Goal: Information Seeking & Learning: Learn about a topic

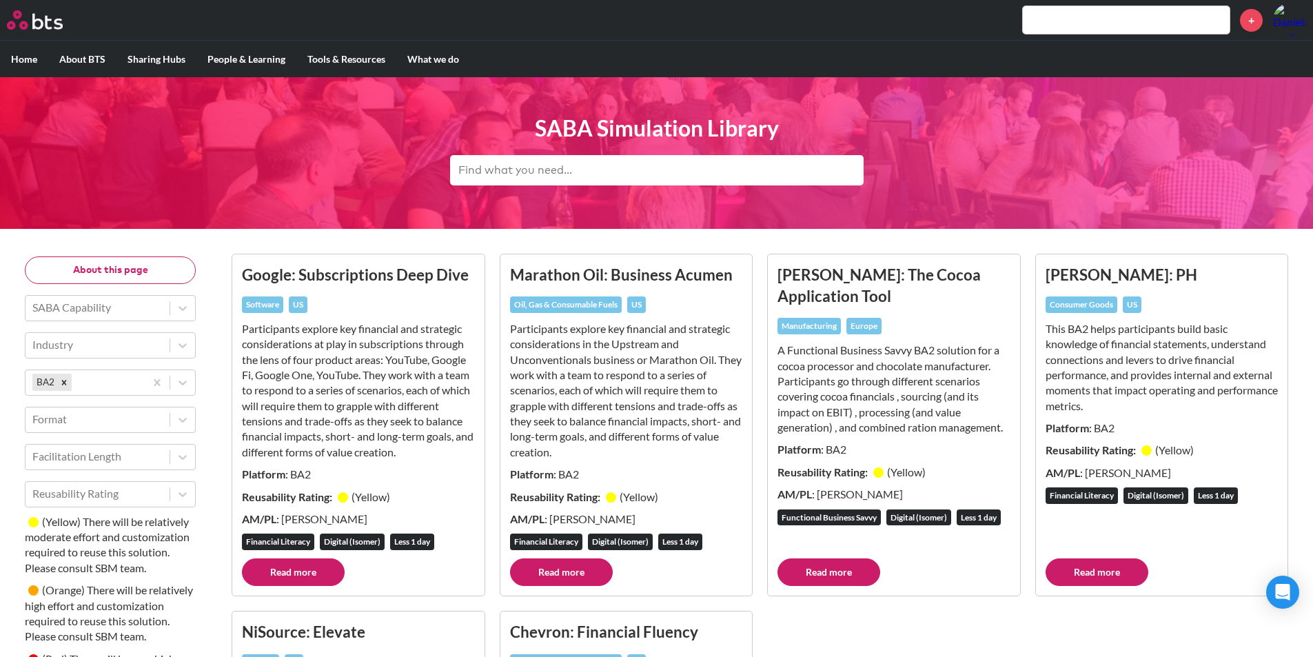
scroll to position [192, 0]
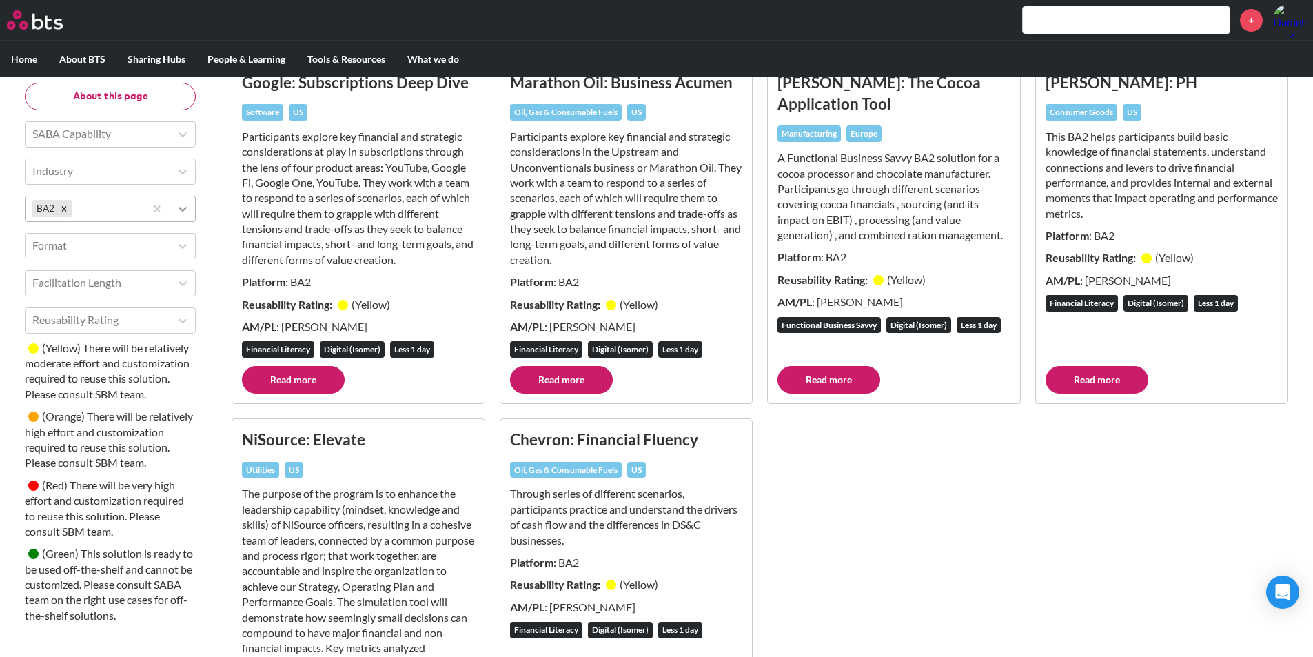
click at [174, 211] on div at bounding box center [182, 208] width 25 height 25
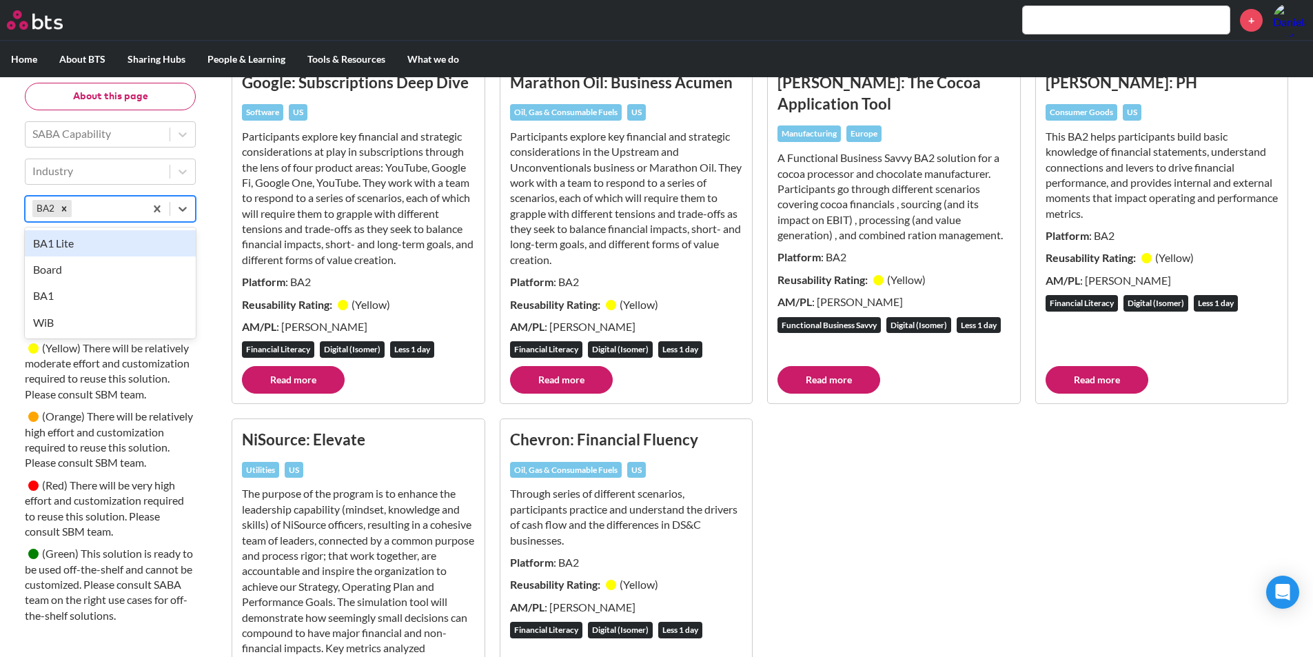
click at [134, 241] on div "BA1 Lite" at bounding box center [110, 243] width 171 height 26
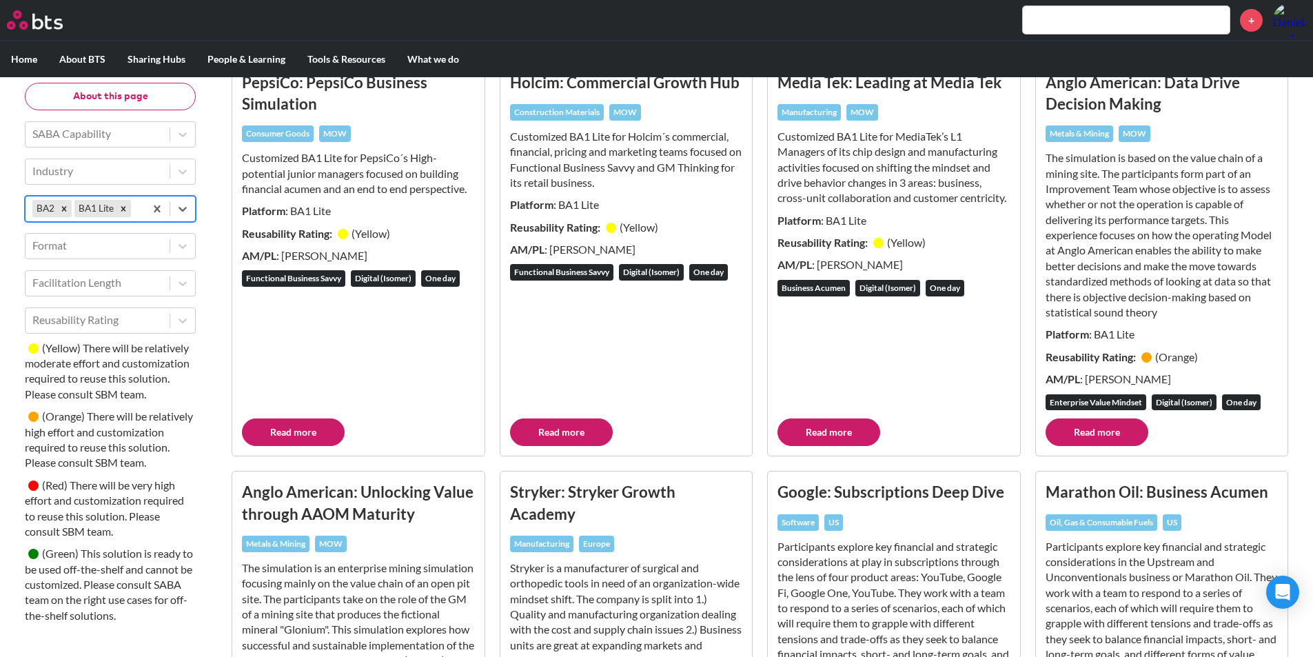
click at [65, 214] on div "Remove BA2" at bounding box center [64, 208] width 15 height 17
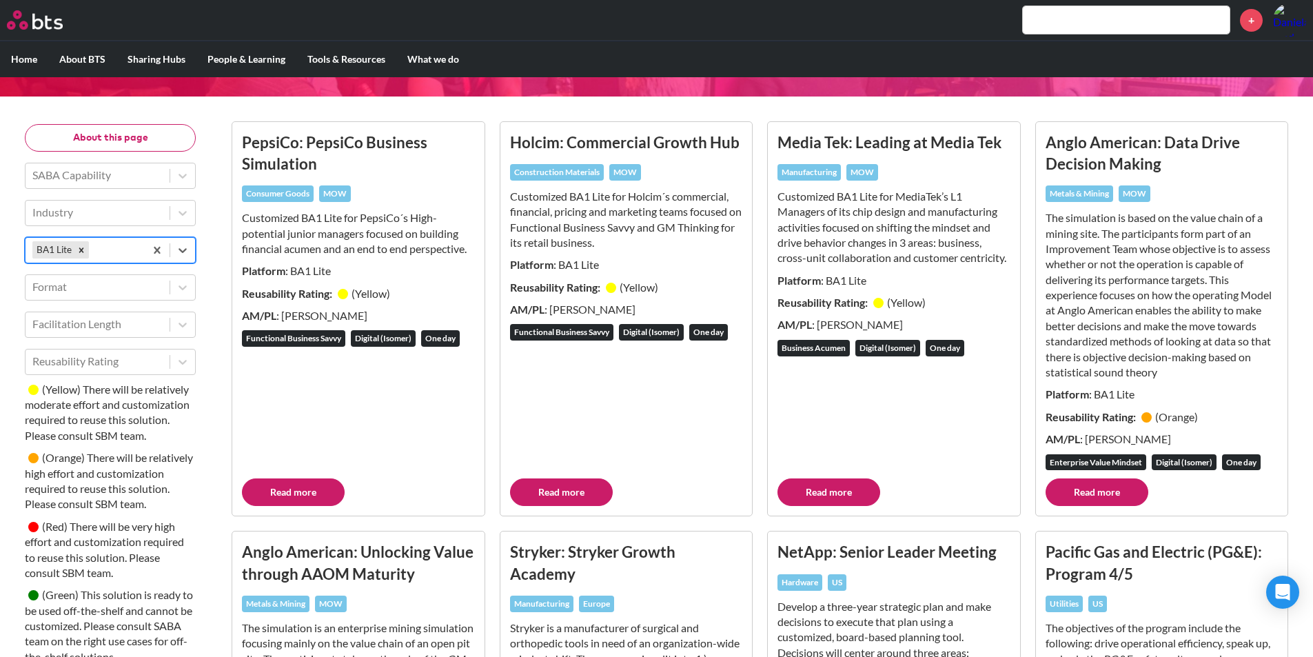
scroll to position [138, 0]
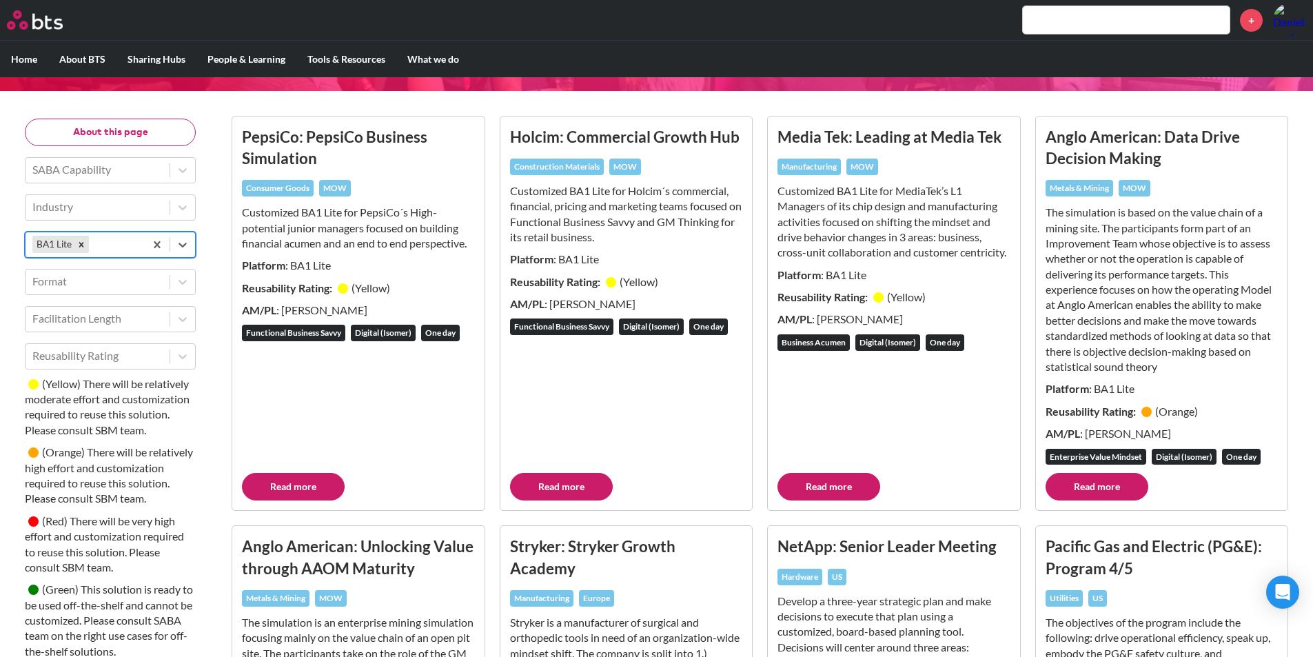
click at [833, 498] on link "Read more" at bounding box center [829, 487] width 103 height 28
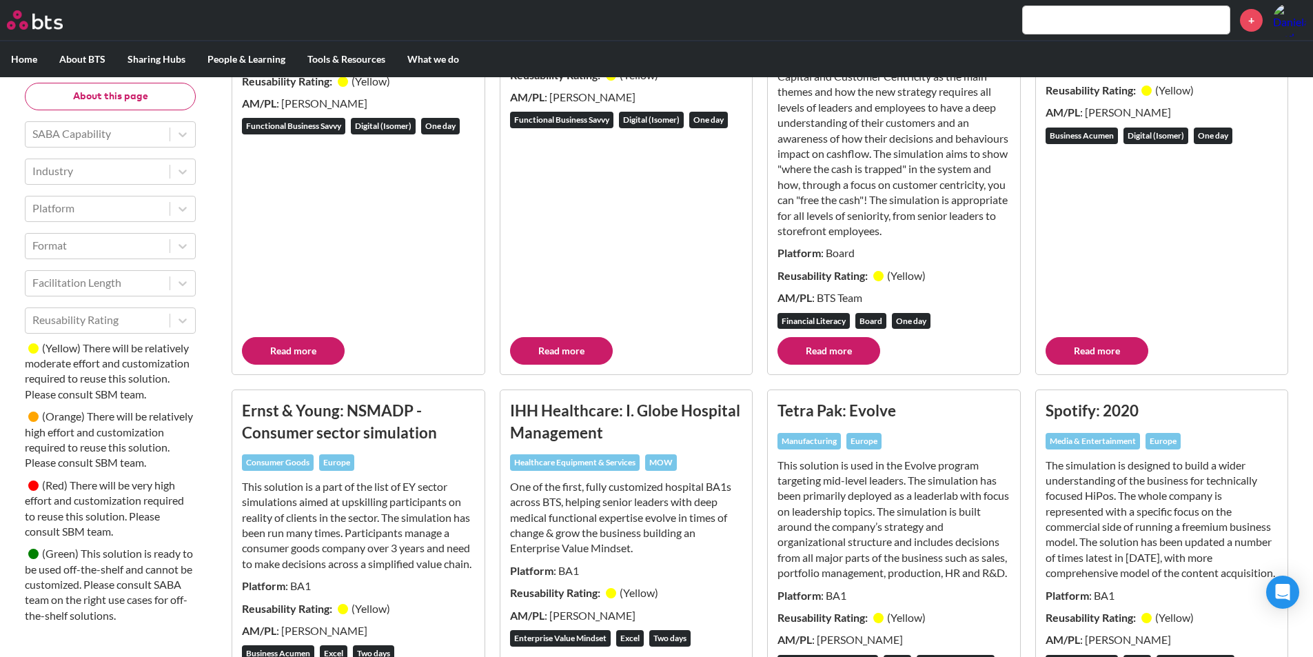
scroll to position [138, 0]
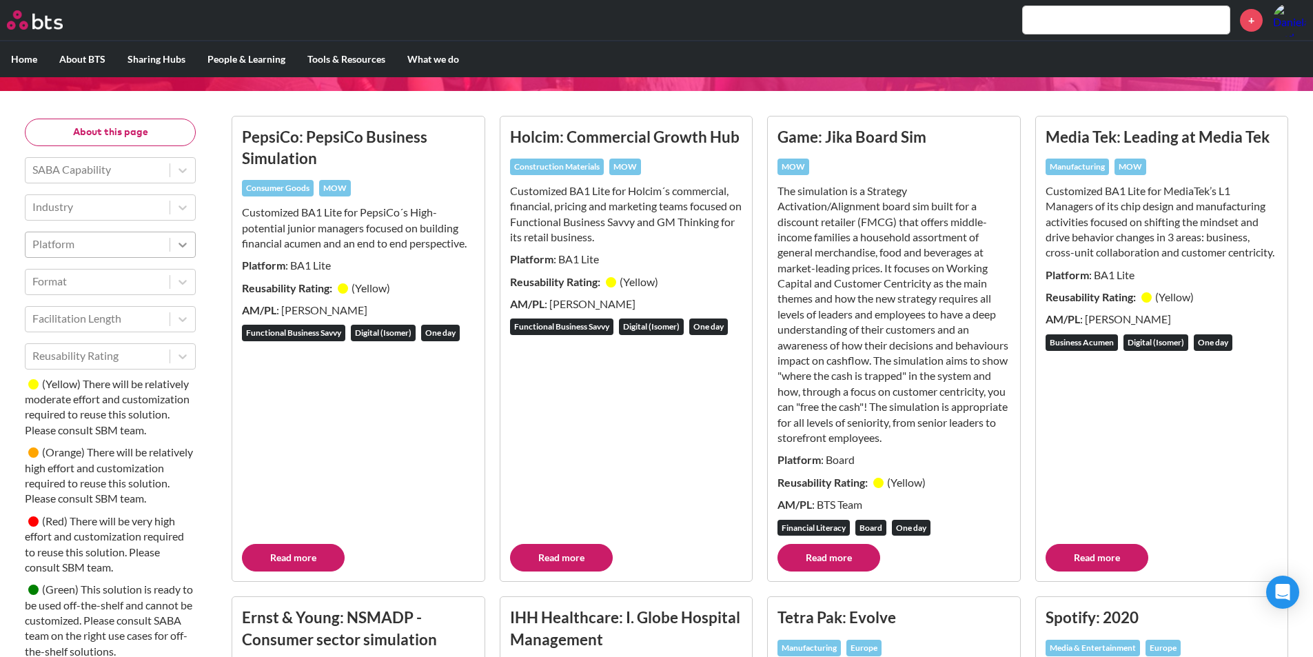
click at [179, 243] on icon at bounding box center [183, 245] width 14 height 14
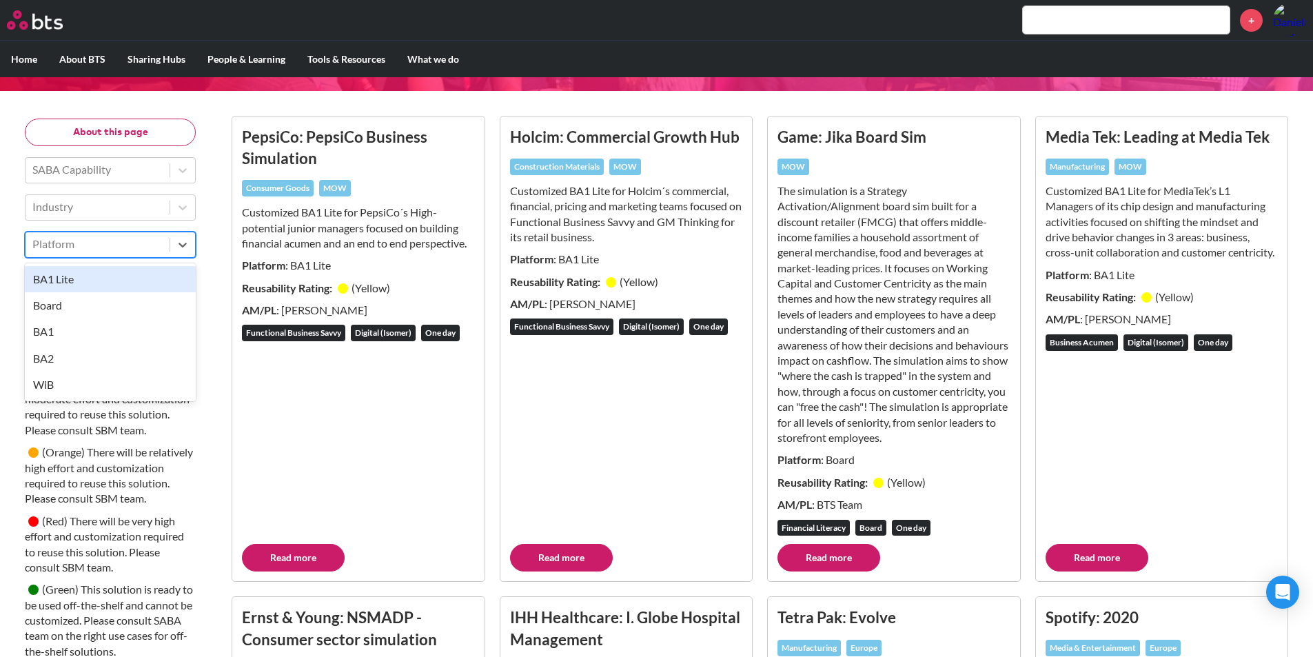
click at [112, 281] on div "BA1 Lite" at bounding box center [110, 279] width 171 height 26
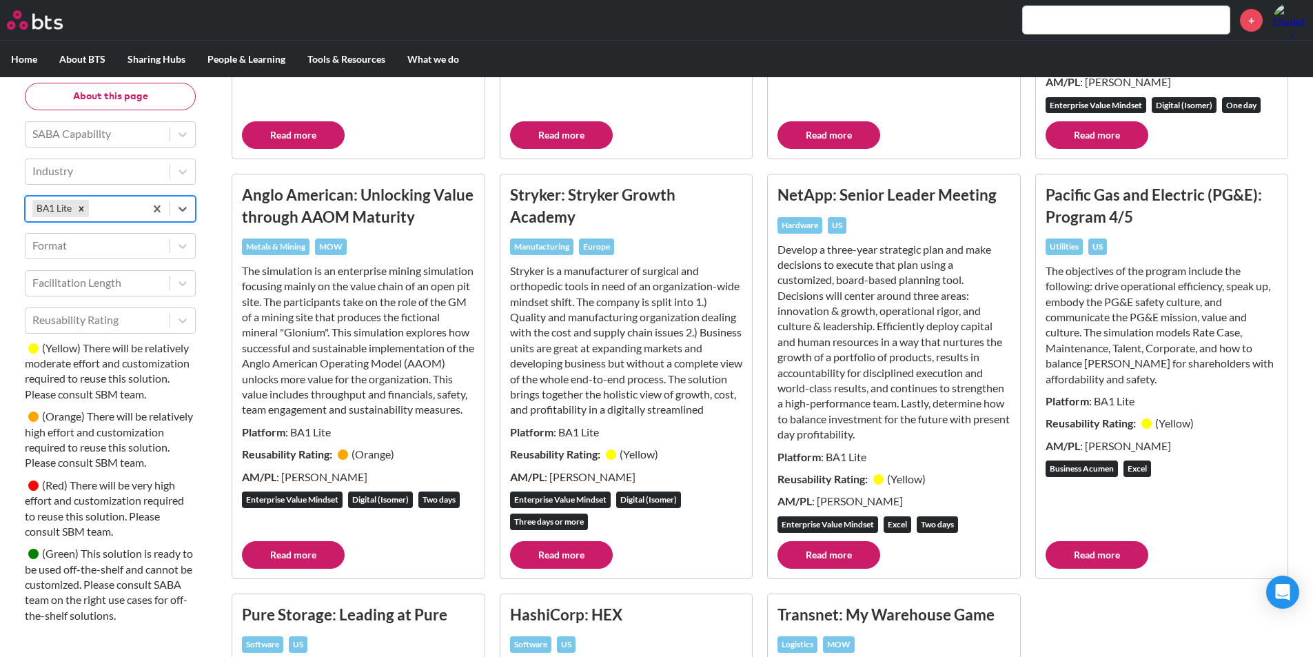
scroll to position [569, 0]
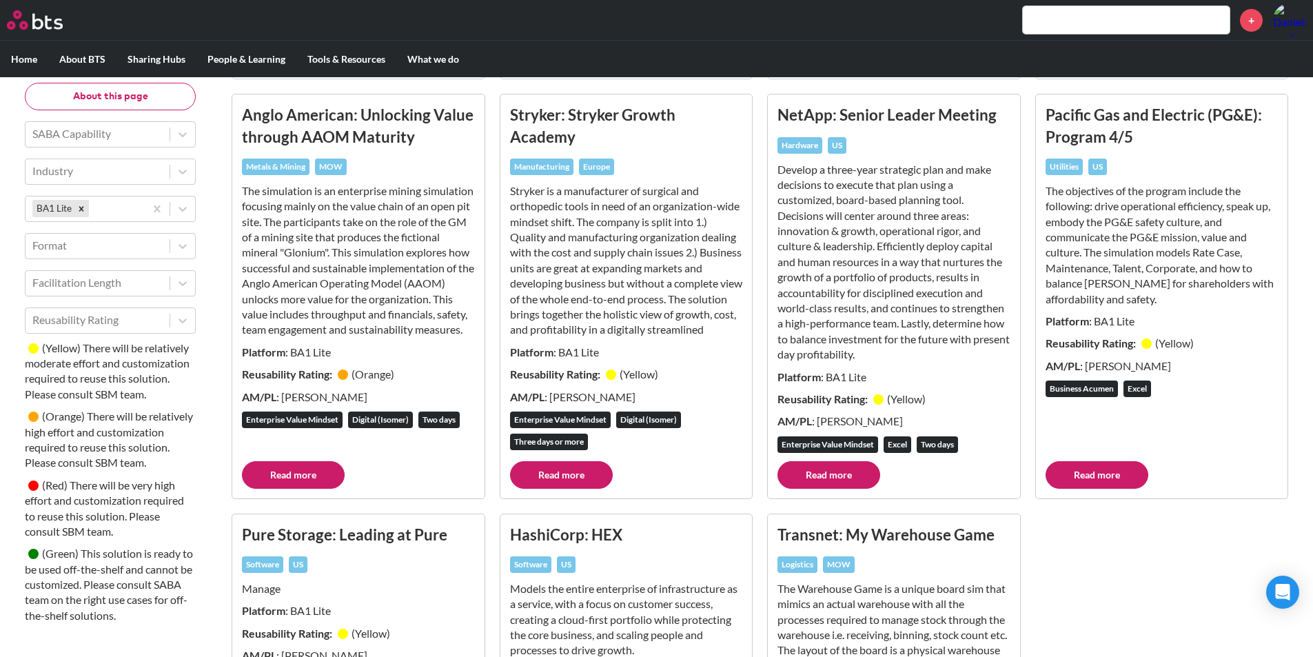
click at [1076, 488] on link "Read more" at bounding box center [1097, 475] width 103 height 28
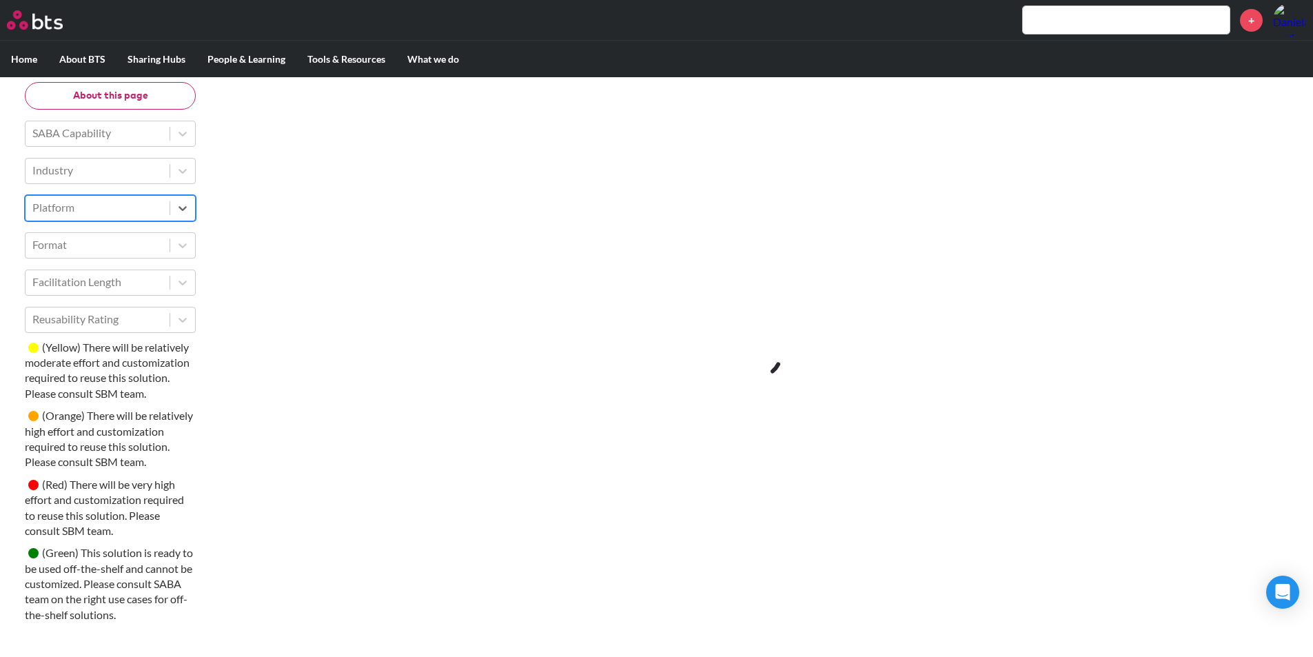
scroll to position [190, 0]
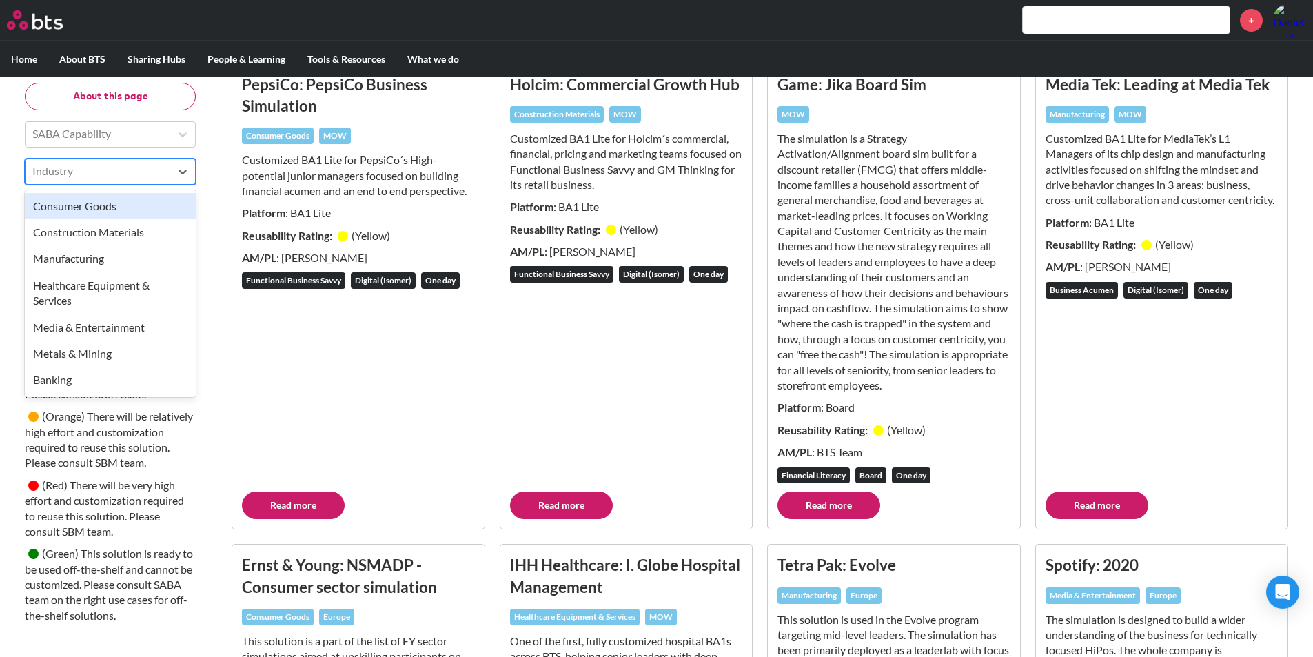
click at [185, 184] on div "Industry" at bounding box center [110, 172] width 171 height 26
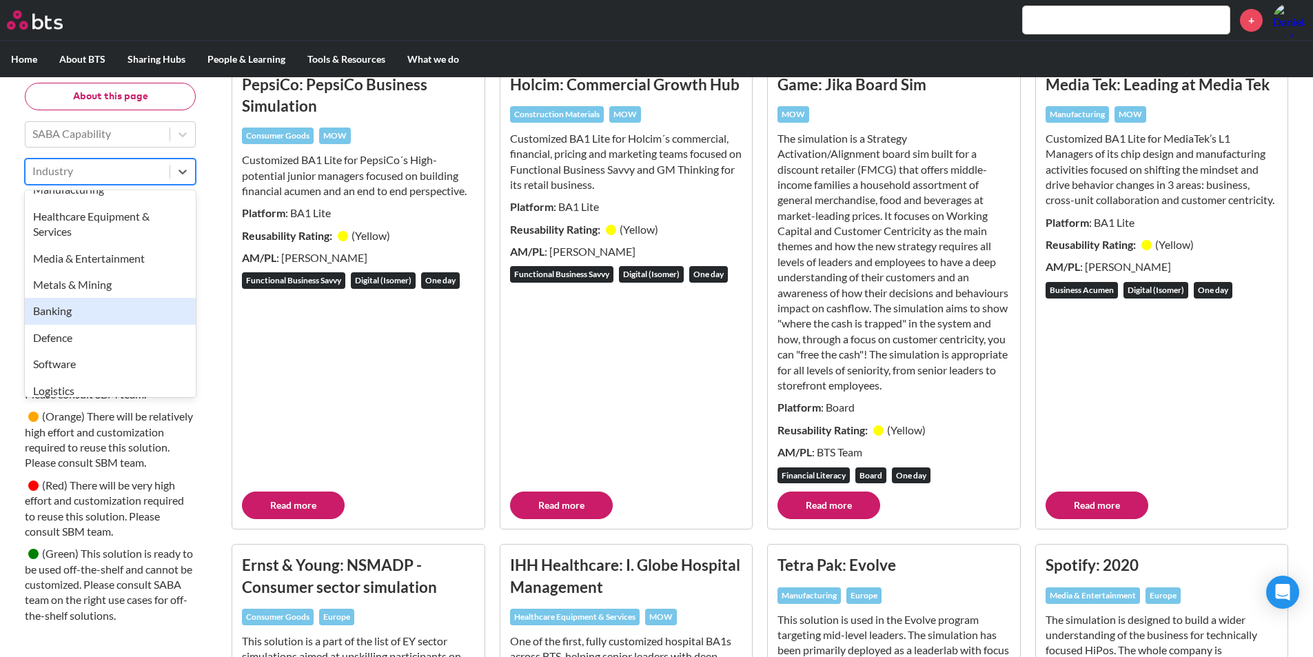
click at [114, 312] on div "Banking" at bounding box center [110, 312] width 171 height 26
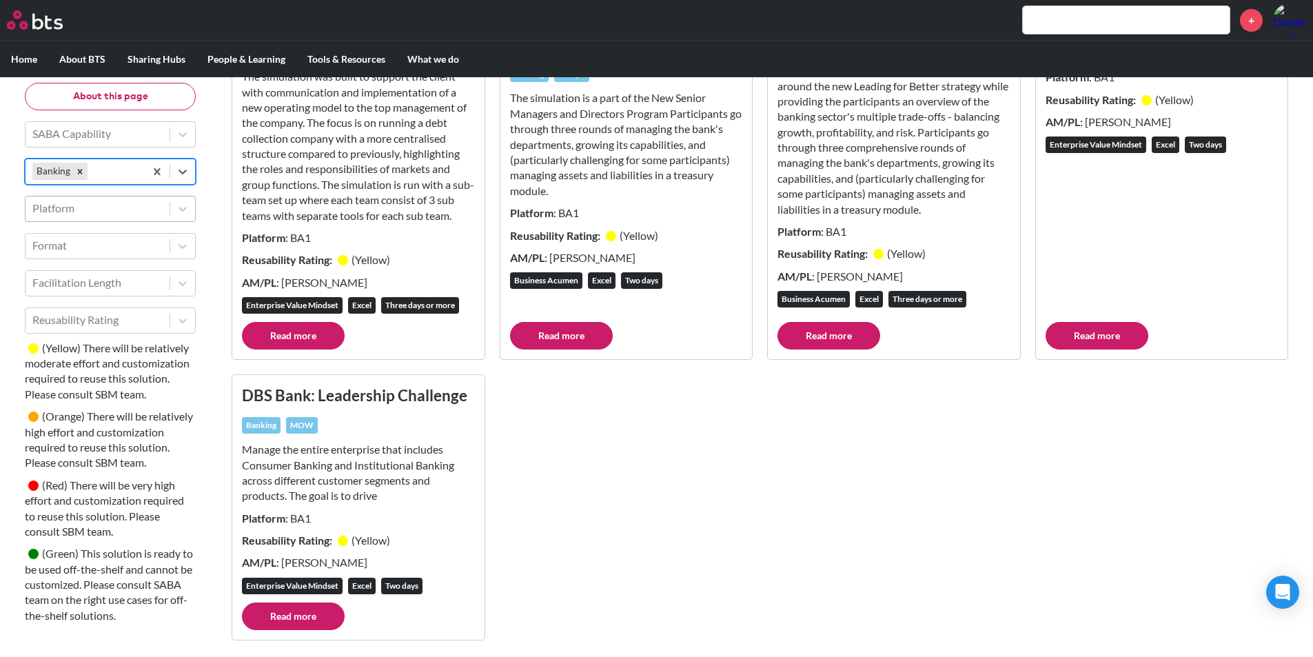
scroll to position [282, 0]
